Goal: Task Accomplishment & Management: Manage account settings

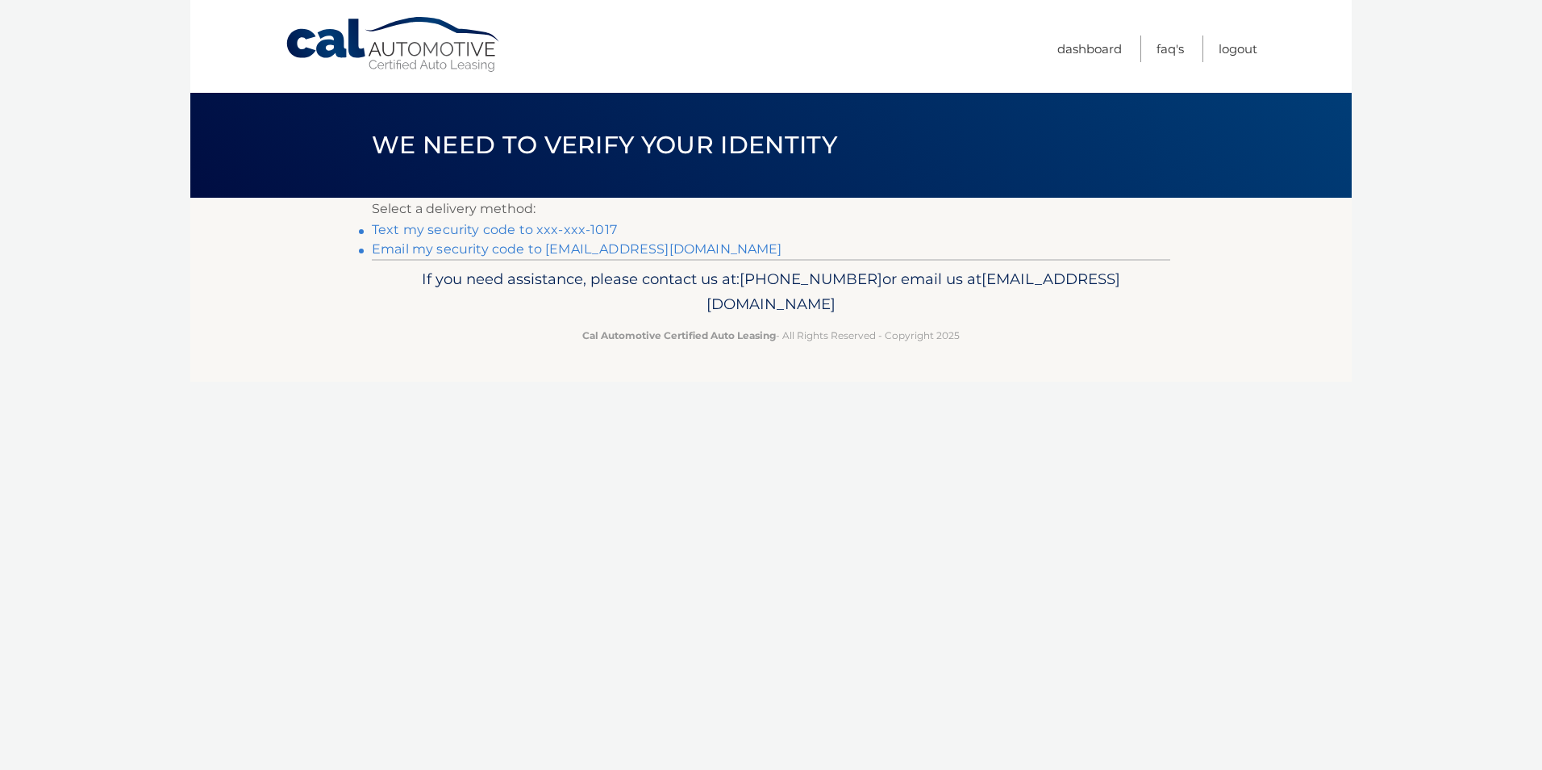
click at [505, 229] on link "Text my security code to xxx-xxx-1017" at bounding box center [494, 229] width 245 height 15
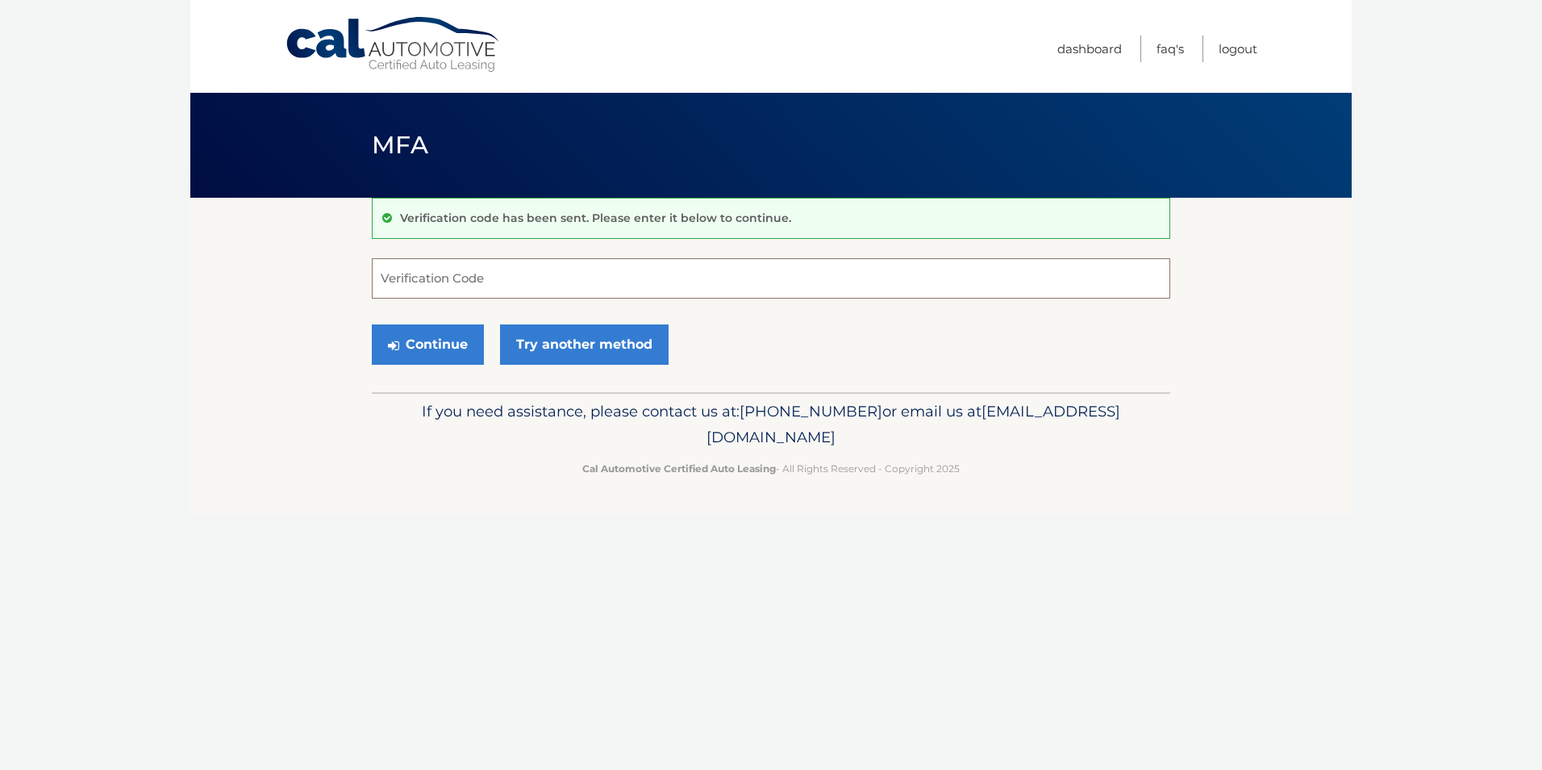
click at [450, 261] on input "Verification Code" at bounding box center [771, 278] width 799 height 40
type input "777460"
click at [461, 347] on button "Continue" at bounding box center [428, 344] width 112 height 40
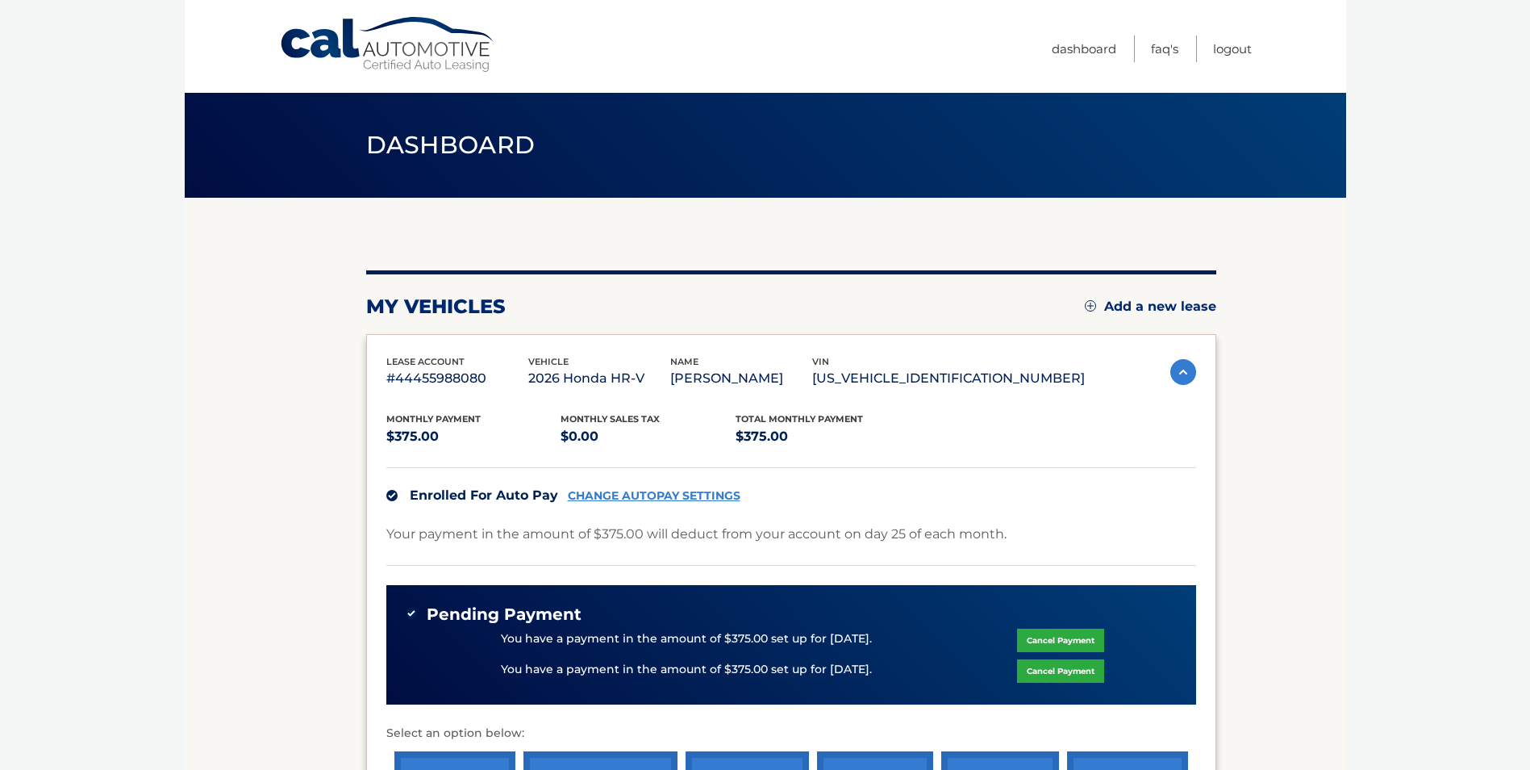
click at [1392, 386] on body "Cal Automotive Menu Dashboard FAQ's Logout" at bounding box center [765, 385] width 1530 height 770
